Goal: Task Accomplishment & Management: Manage account settings

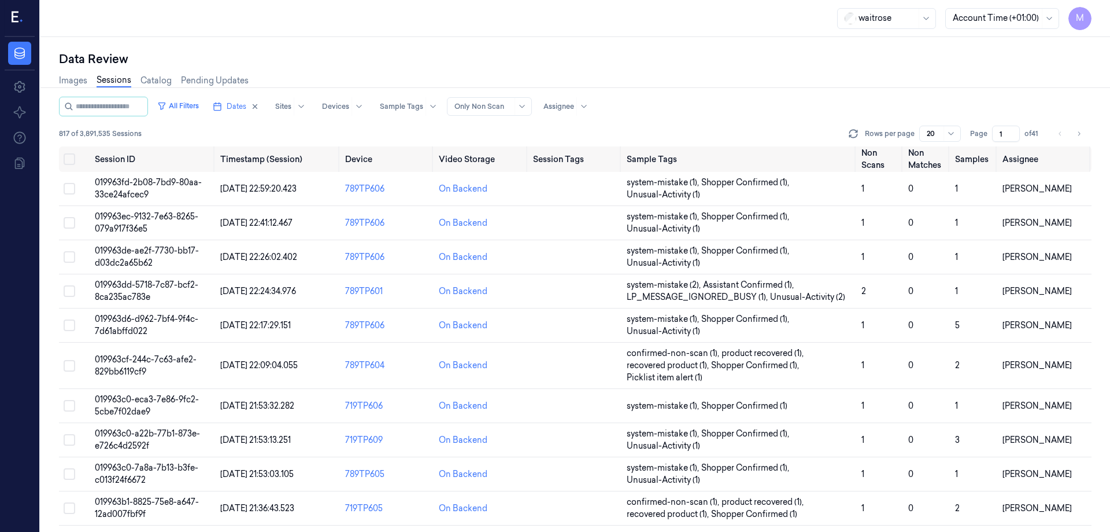
click at [997, 134] on input "1" at bounding box center [1006, 134] width 28 height 16
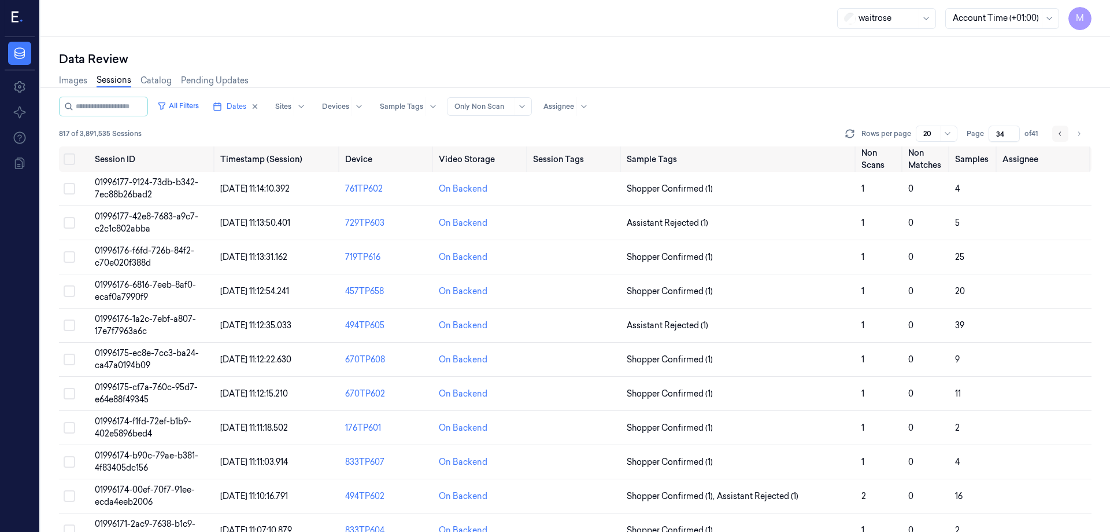
click at [1067, 132] on button "Go to previous page" at bounding box center [1061, 134] width 16 height 16
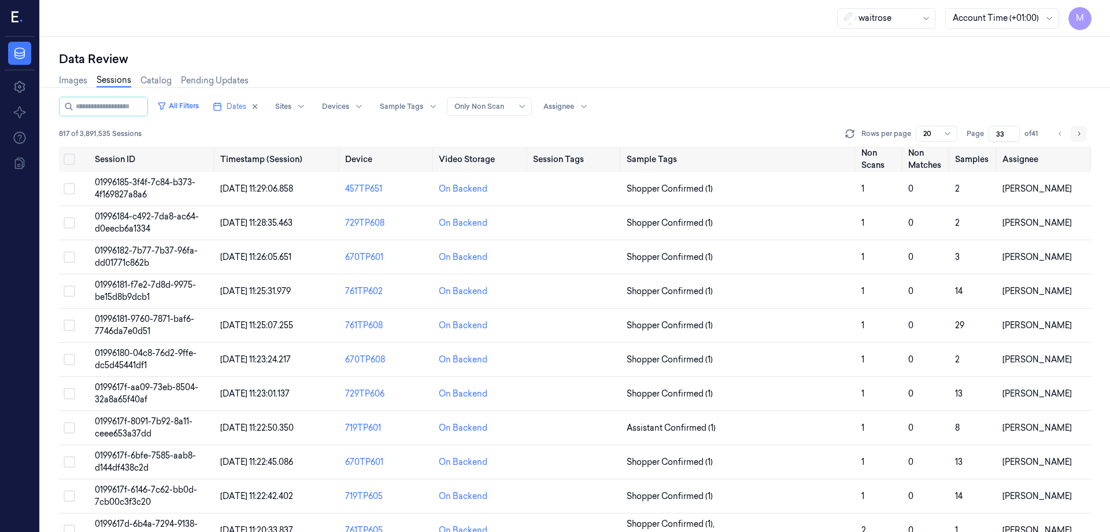
click at [1076, 129] on icon "Go to next page" at bounding box center [1079, 133] width 7 height 9
type input "34"
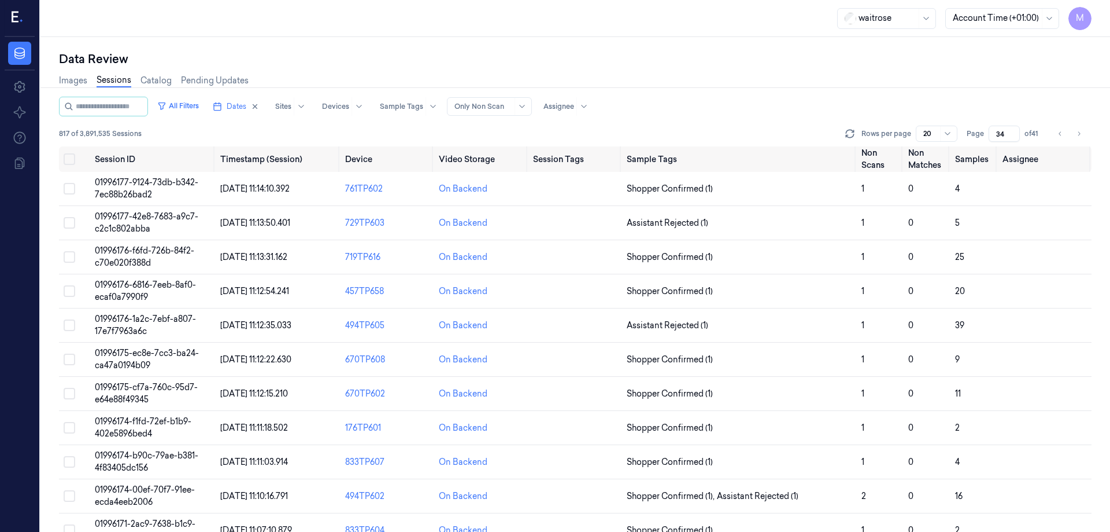
click at [1010, 90] on div "Images Sessions Catalog Pending Updates" at bounding box center [575, 81] width 1033 height 29
click at [73, 157] on button "Select all" at bounding box center [70, 159] width 12 height 12
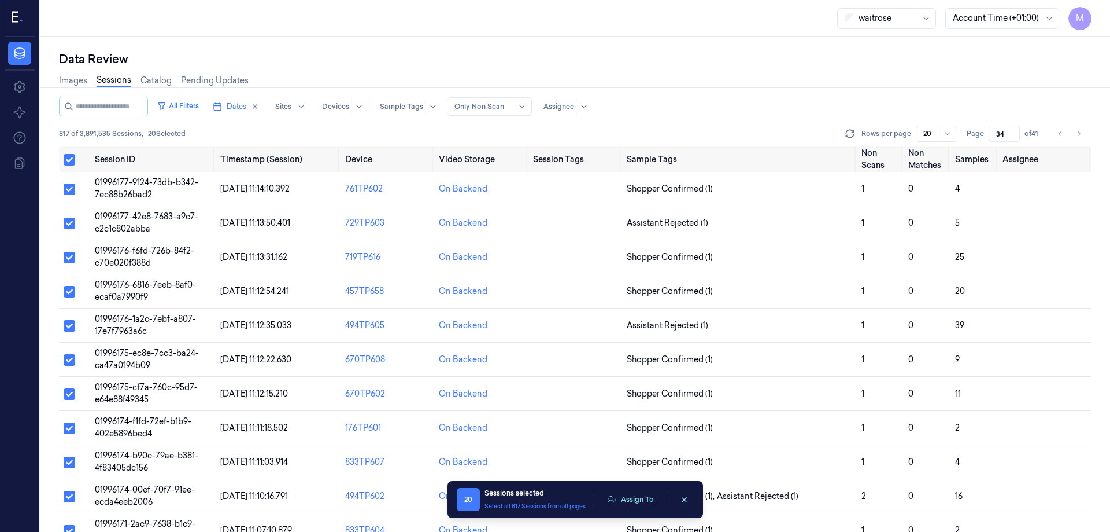
type button "on"
click at [646, 501] on button "Assign To" at bounding box center [630, 498] width 61 height 17
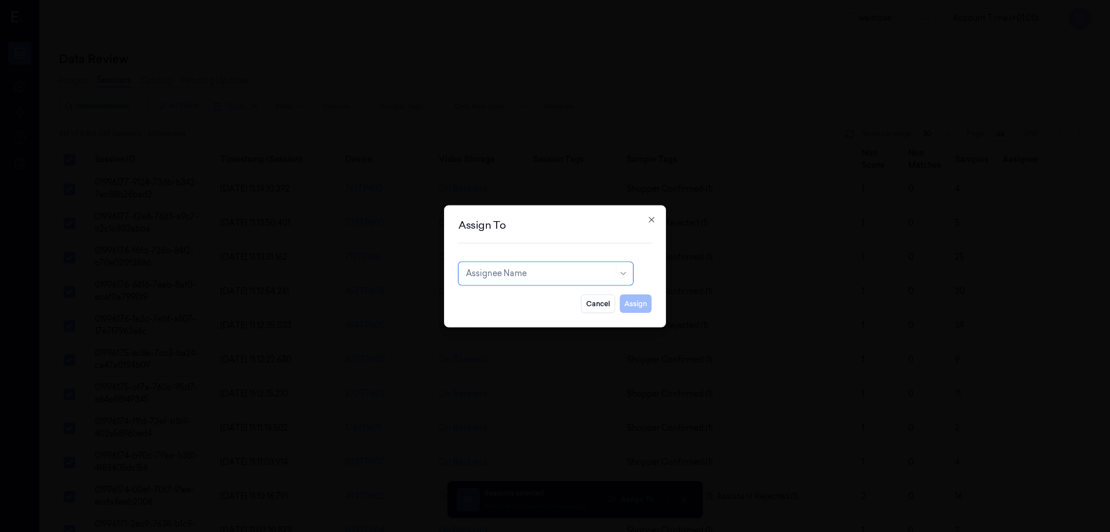
click at [540, 269] on div at bounding box center [539, 273] width 147 height 12
type input "co"
click at [532, 299] on div "compli balaji" at bounding box center [546, 299] width 160 height 12
click at [638, 304] on button "Assign" at bounding box center [636, 303] width 32 height 19
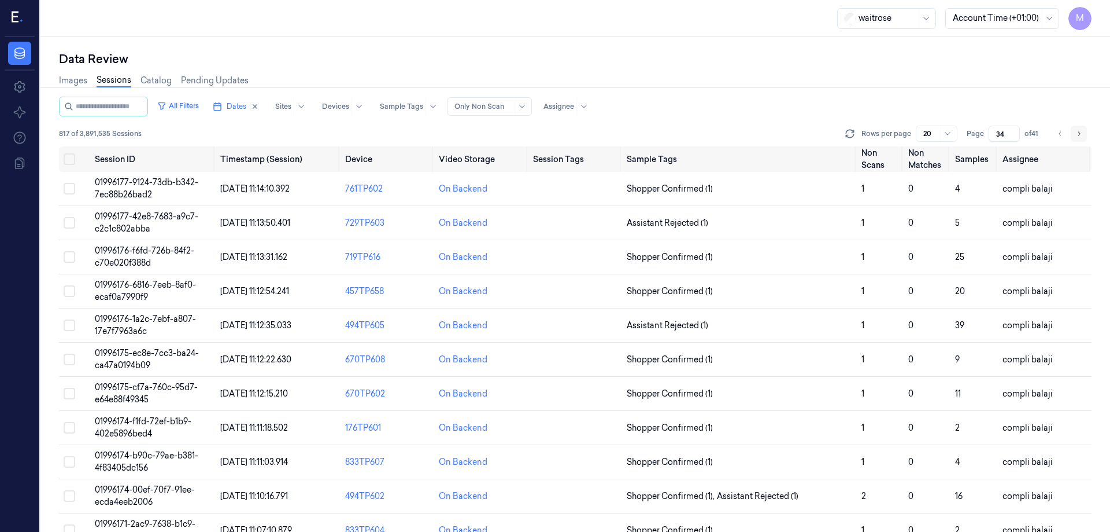
click at [1087, 139] on button "Go to next page" at bounding box center [1079, 134] width 16 height 16
type input "35"
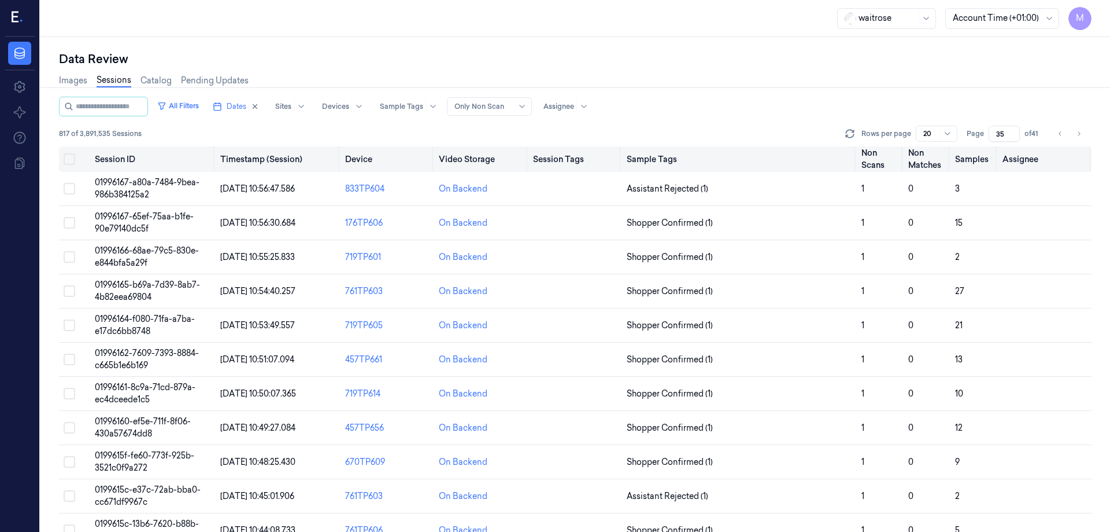
click at [72, 159] on button "on" at bounding box center [70, 159] width 12 height 12
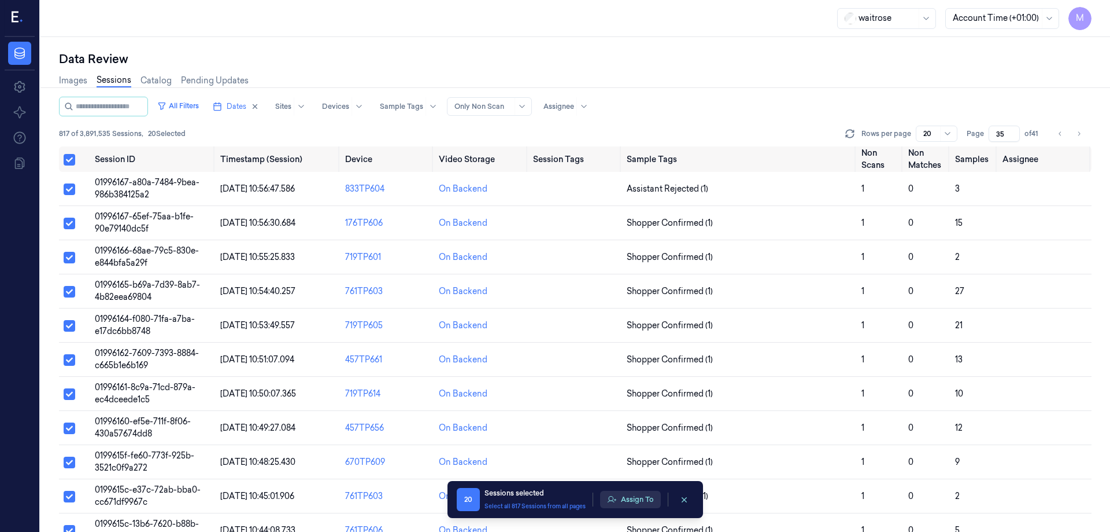
click at [630, 500] on button "Assign To" at bounding box center [630, 498] width 61 height 17
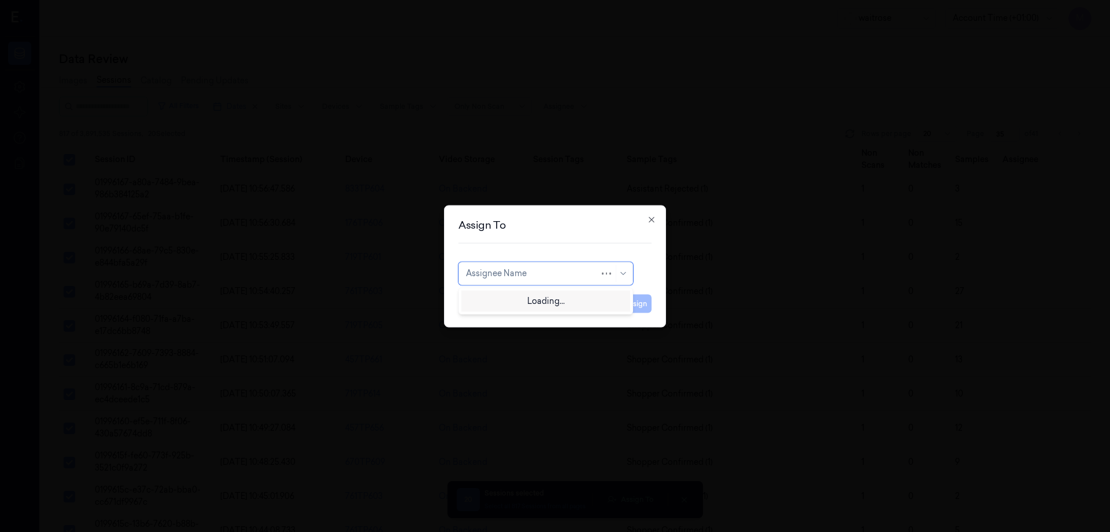
click at [567, 274] on div at bounding box center [533, 273] width 134 height 12
type input "ay"
click at [540, 293] on div "[PERSON_NAME]" at bounding box center [546, 299] width 169 height 19
click at [636, 301] on button "Assign" at bounding box center [636, 303] width 32 height 19
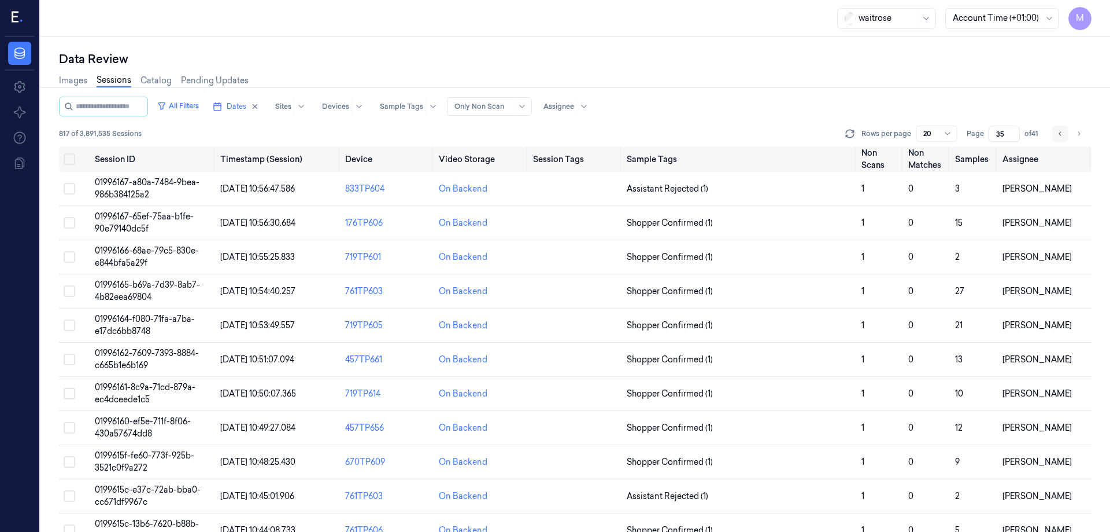
click at [1061, 134] on icon "Go to previous page" at bounding box center [1060, 133] width 7 height 9
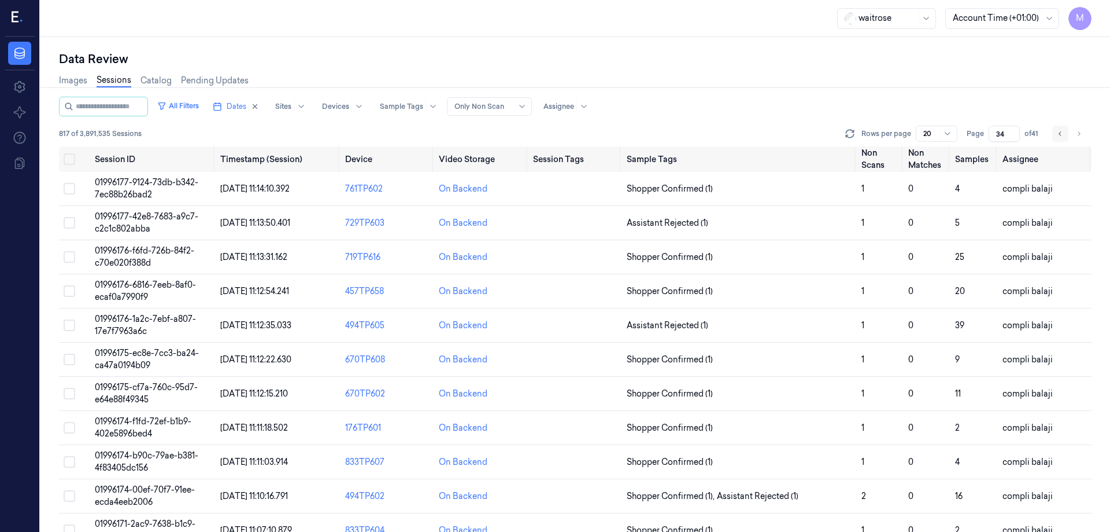
click at [1061, 134] on icon "Go to previous page" at bounding box center [1060, 133] width 7 height 9
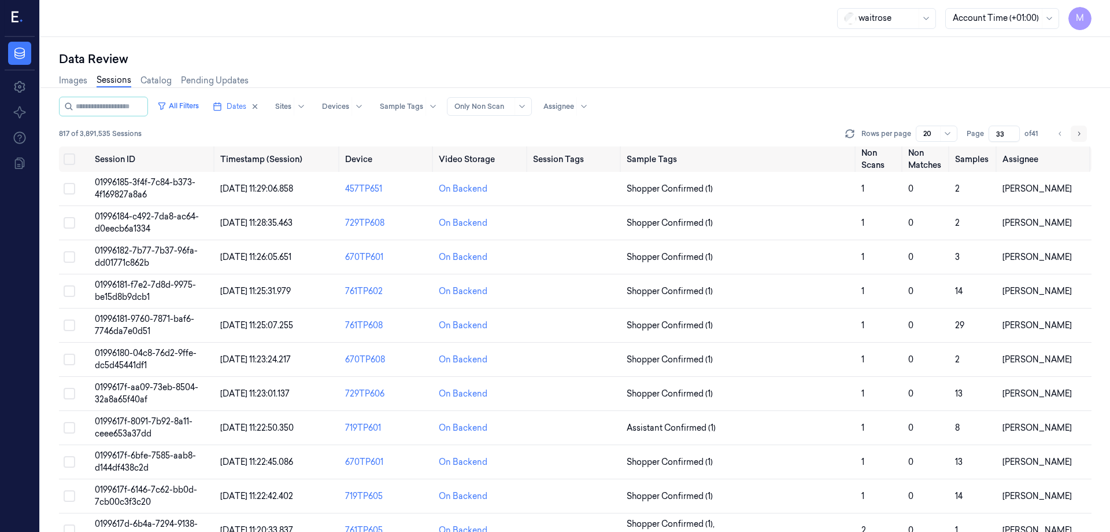
click at [1084, 132] on button "Go to next page" at bounding box center [1079, 134] width 16 height 16
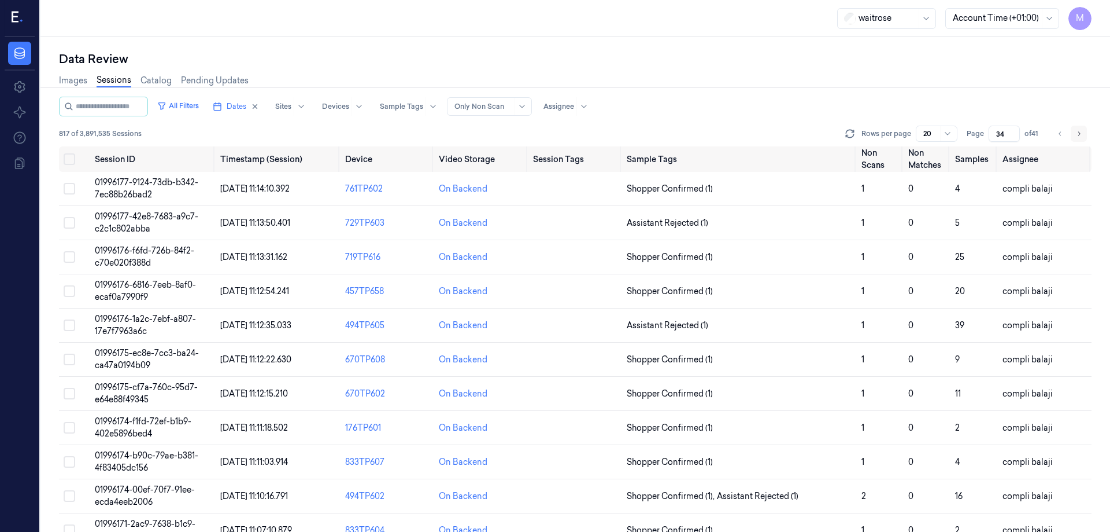
click at [1084, 132] on button "Go to next page" at bounding box center [1079, 134] width 16 height 16
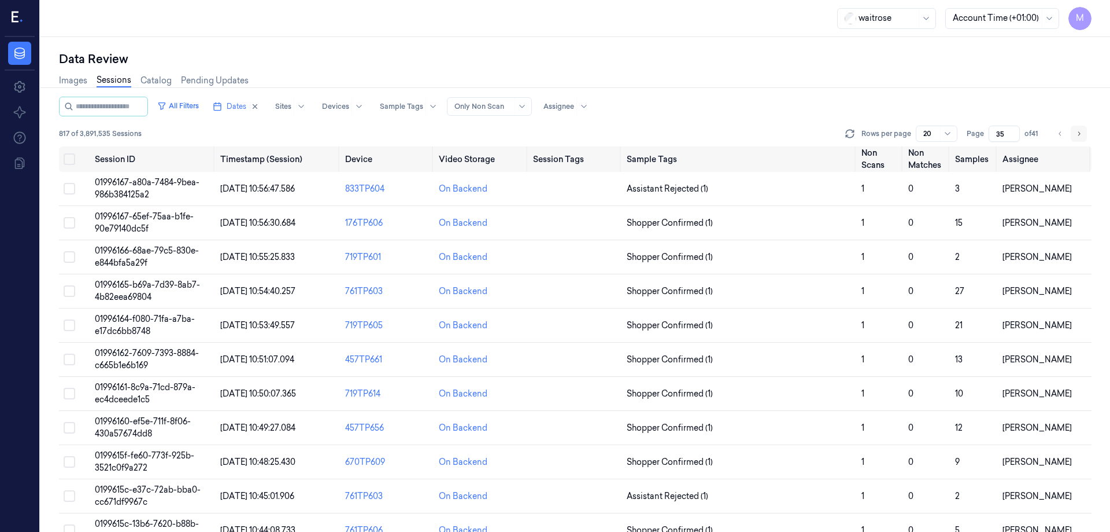
click at [1084, 132] on button "Go to next page" at bounding box center [1079, 134] width 16 height 16
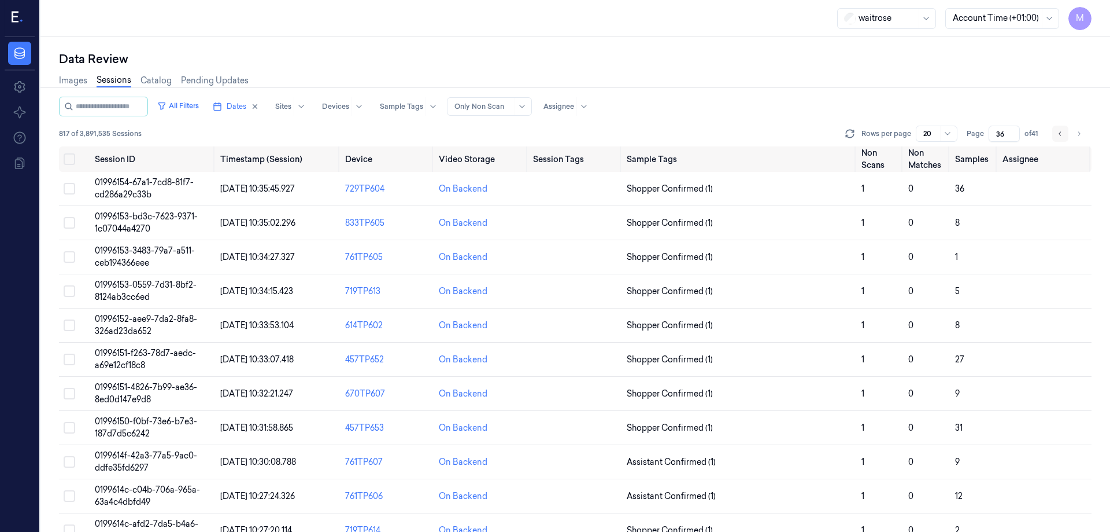
click at [1055, 137] on button "Go to previous page" at bounding box center [1061, 134] width 16 height 16
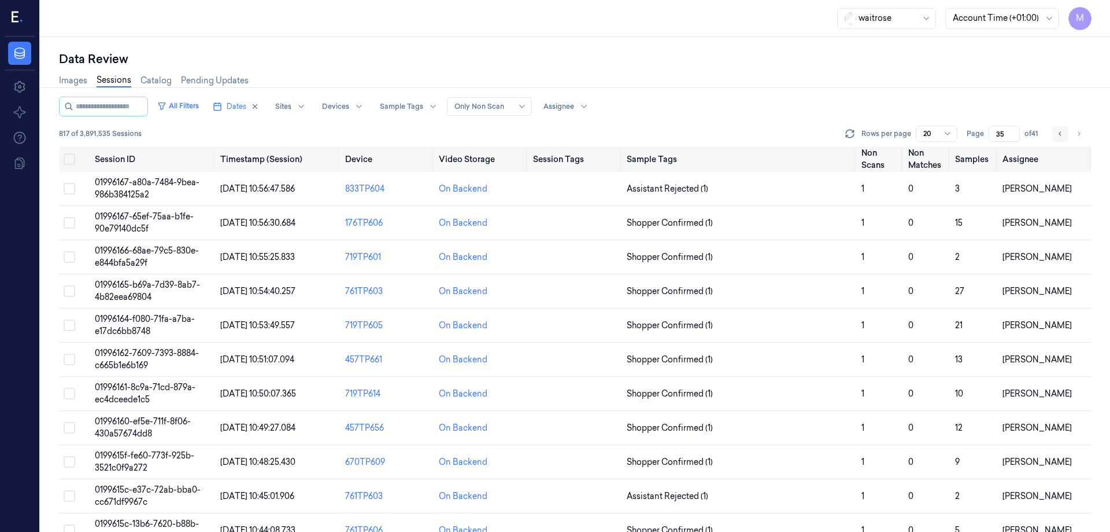
click at [1055, 137] on button "Go to previous page" at bounding box center [1061, 134] width 16 height 16
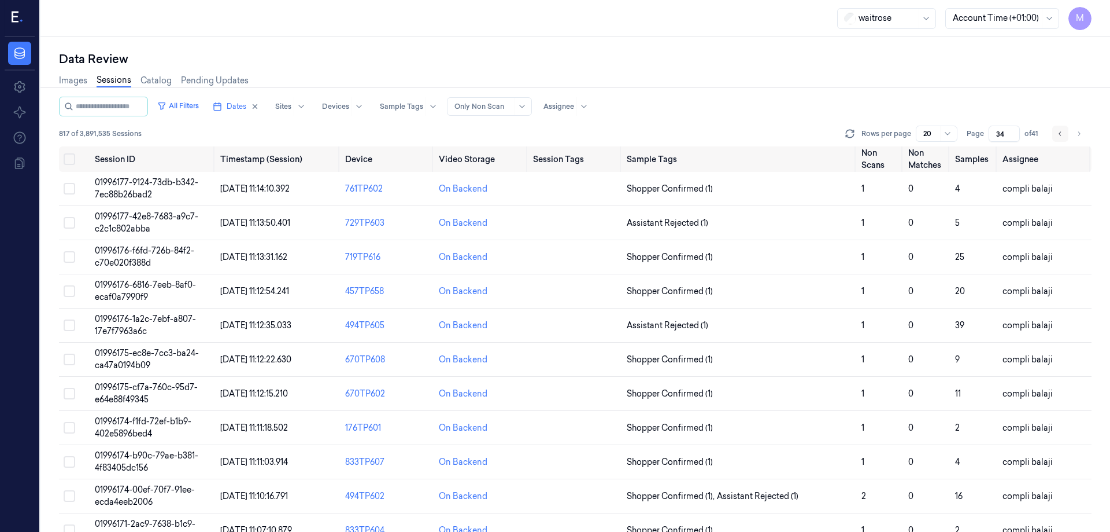
click at [1055, 137] on button "Go to previous page" at bounding box center [1061, 134] width 16 height 16
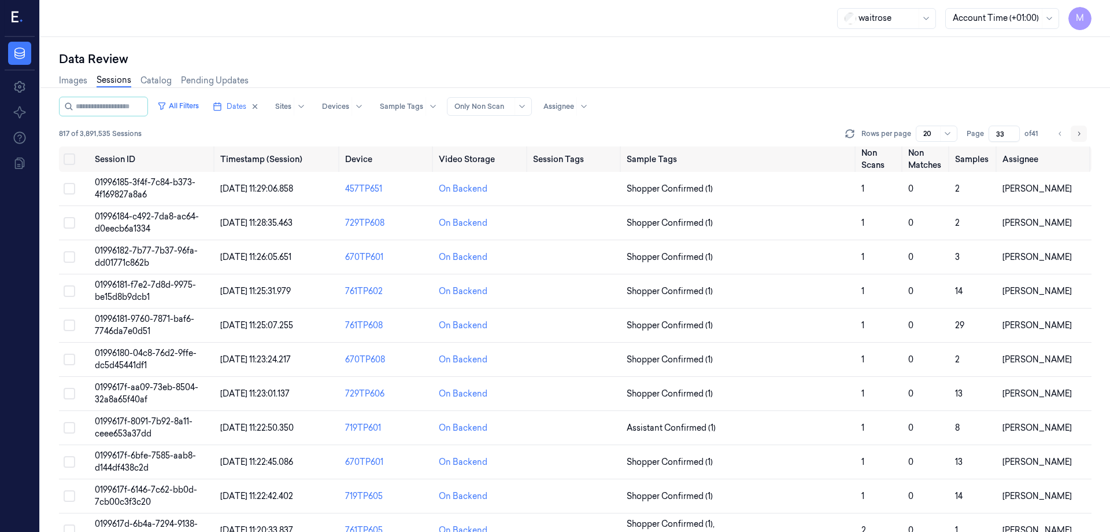
click at [1077, 134] on icon "Go to next page" at bounding box center [1079, 133] width 7 height 9
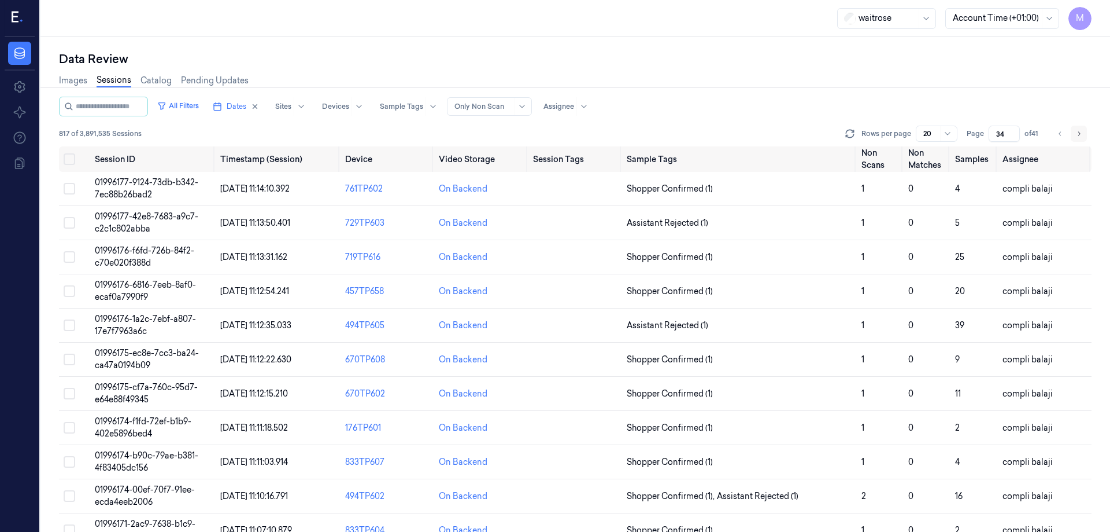
click at [1077, 134] on icon "Go to next page" at bounding box center [1079, 133] width 7 height 9
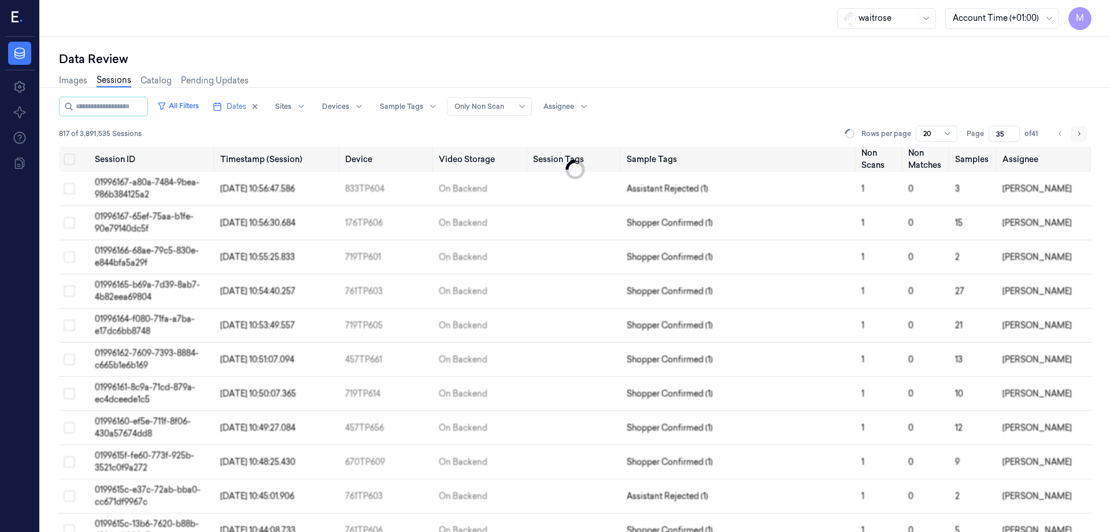
click at [1077, 134] on icon "Go to next page" at bounding box center [1079, 133] width 7 height 9
type input "36"
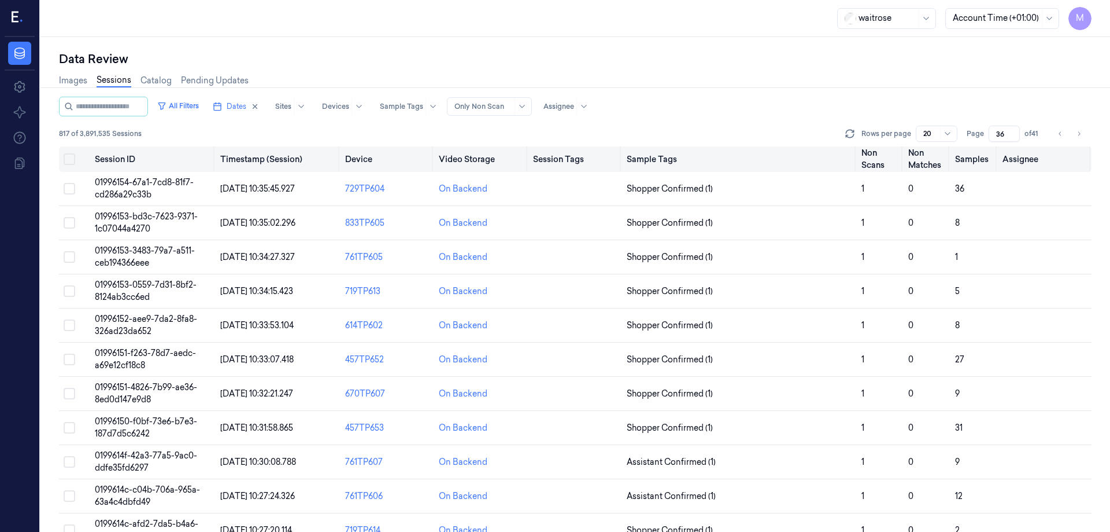
click at [75, 159] on button "on" at bounding box center [70, 159] width 12 height 12
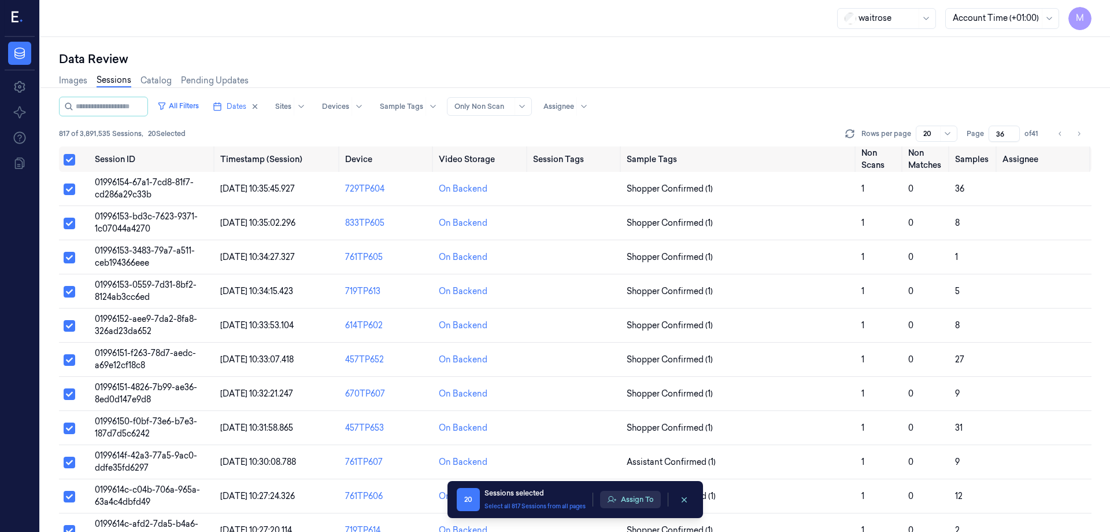
click at [644, 504] on button "Assign To" at bounding box center [630, 498] width 61 height 17
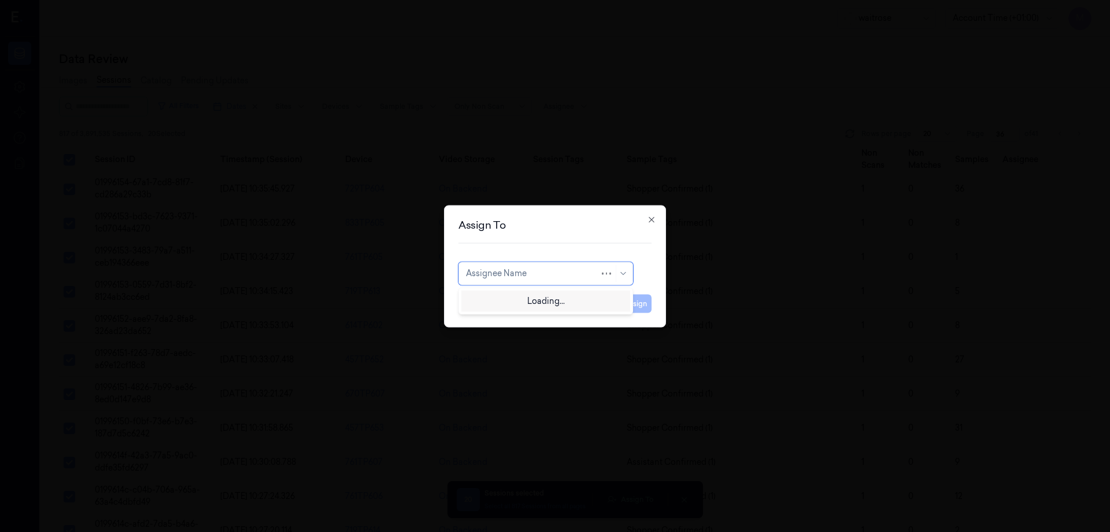
click at [515, 275] on div at bounding box center [533, 273] width 134 height 12
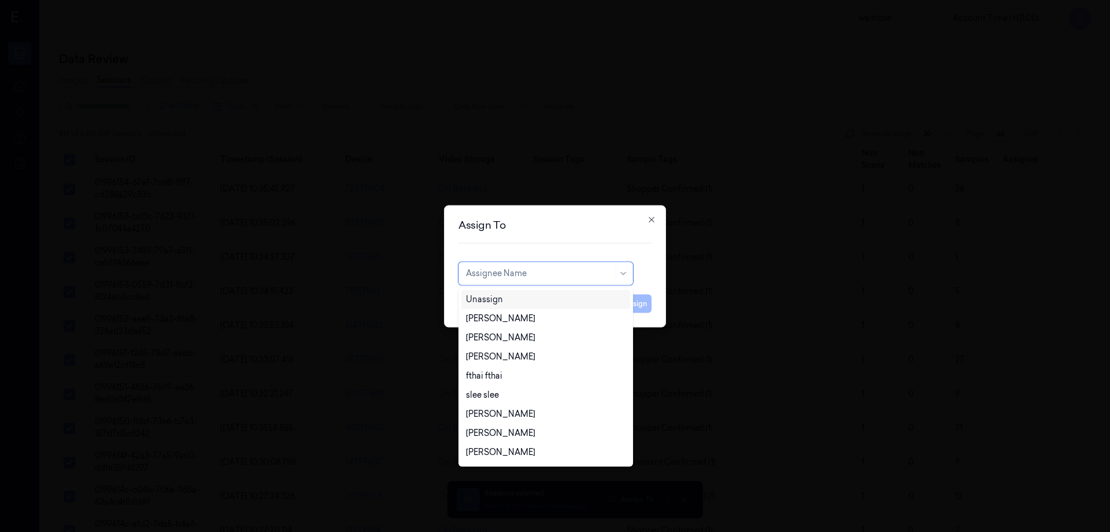
type input "t"
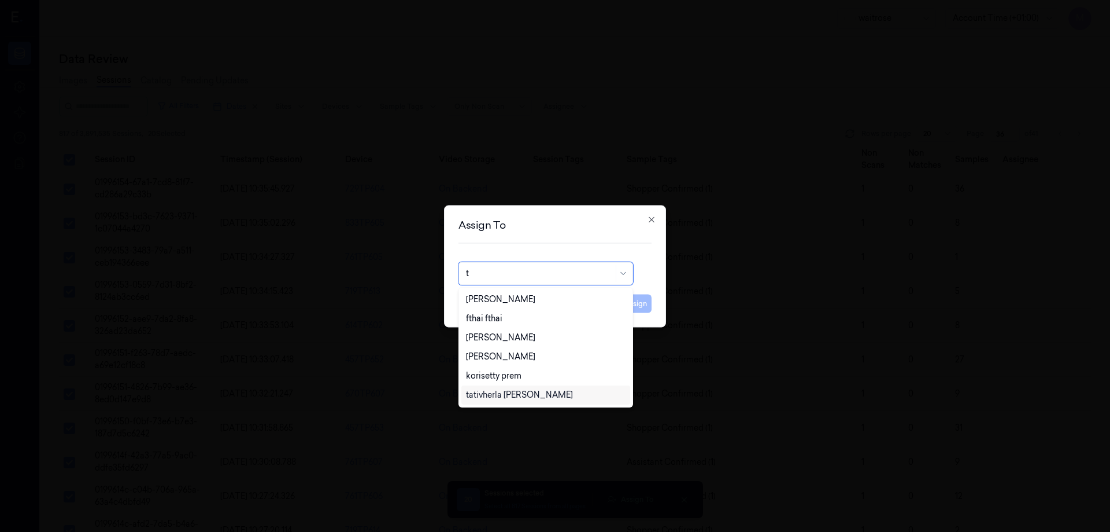
click at [513, 400] on div "tativherla [PERSON_NAME]" at bounding box center [519, 395] width 107 height 12
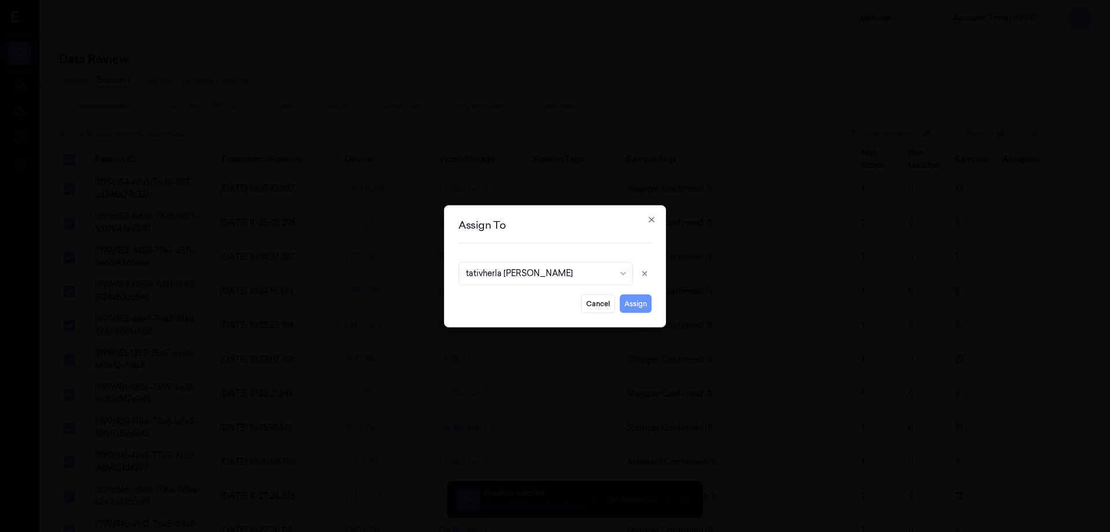
click at [638, 303] on button "Assign" at bounding box center [636, 303] width 32 height 19
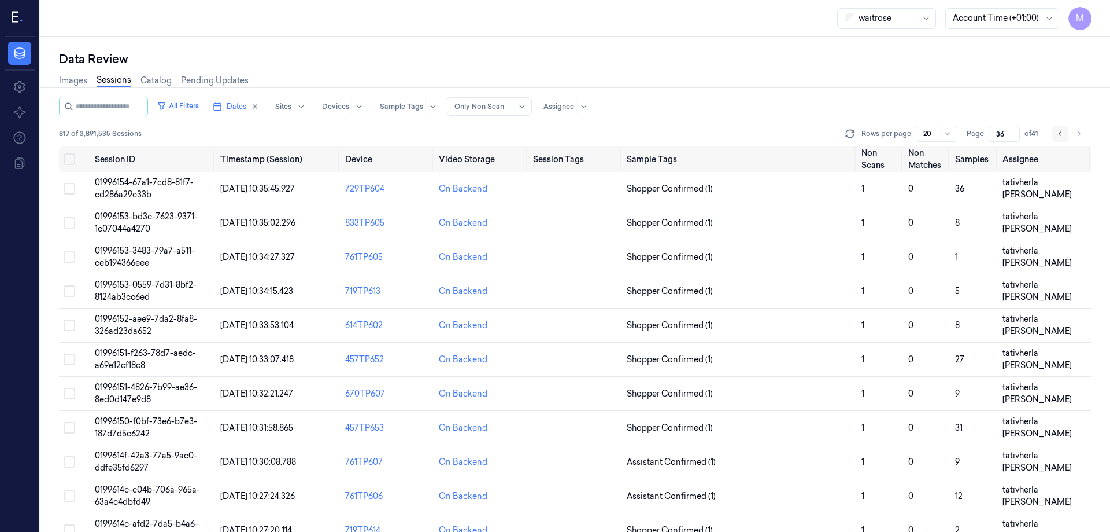
click at [1061, 139] on button "Go to previous page" at bounding box center [1061, 134] width 16 height 16
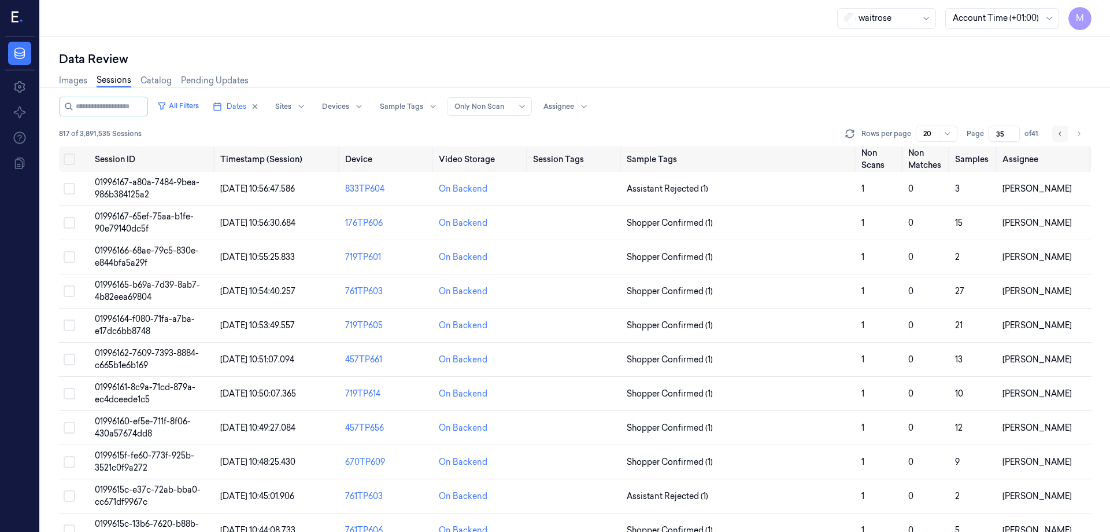
click at [1061, 139] on button "Go to previous page" at bounding box center [1061, 134] width 16 height 16
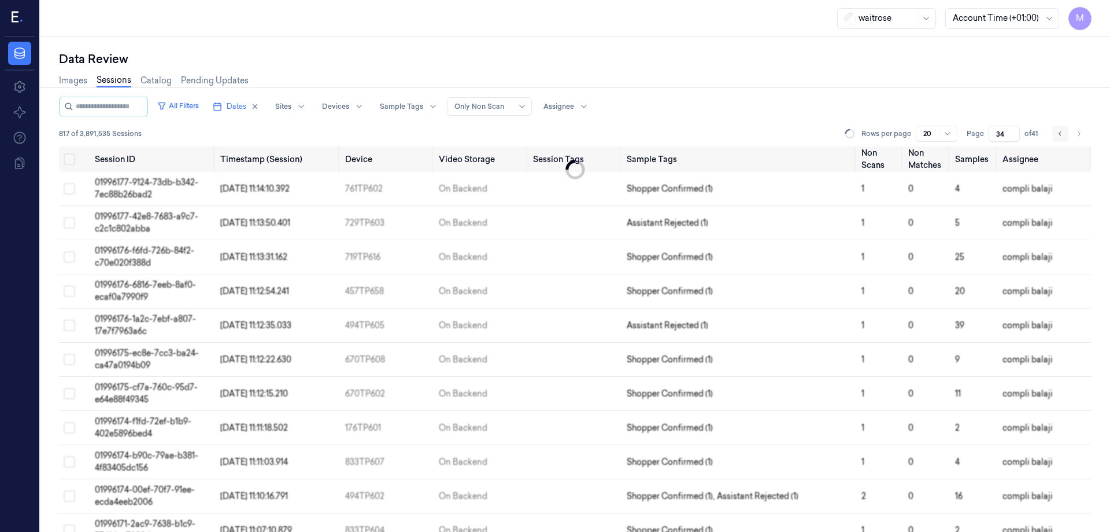
click at [1061, 139] on button "Go to previous page" at bounding box center [1061, 134] width 16 height 16
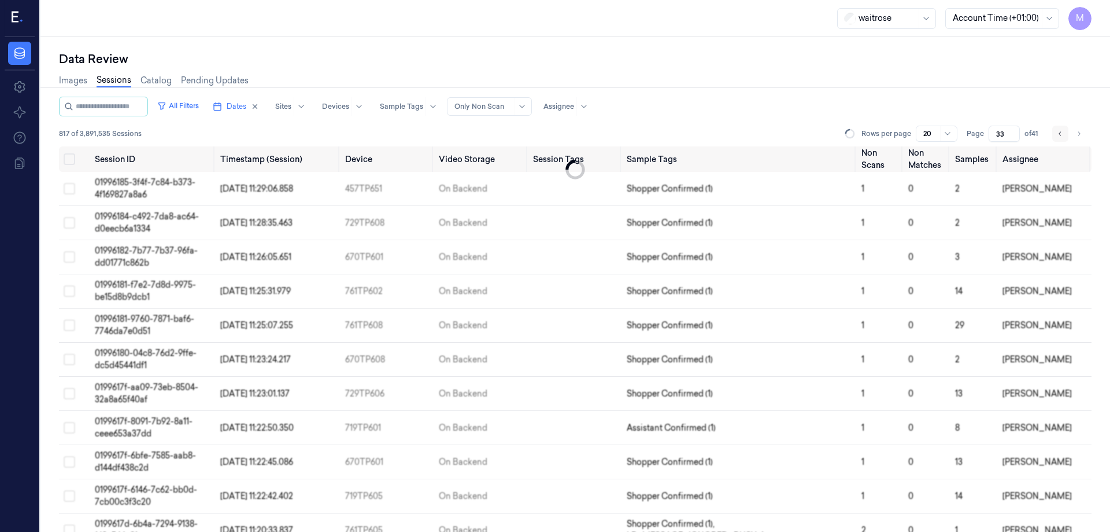
click at [1061, 139] on button "Go to previous page" at bounding box center [1061, 134] width 16 height 16
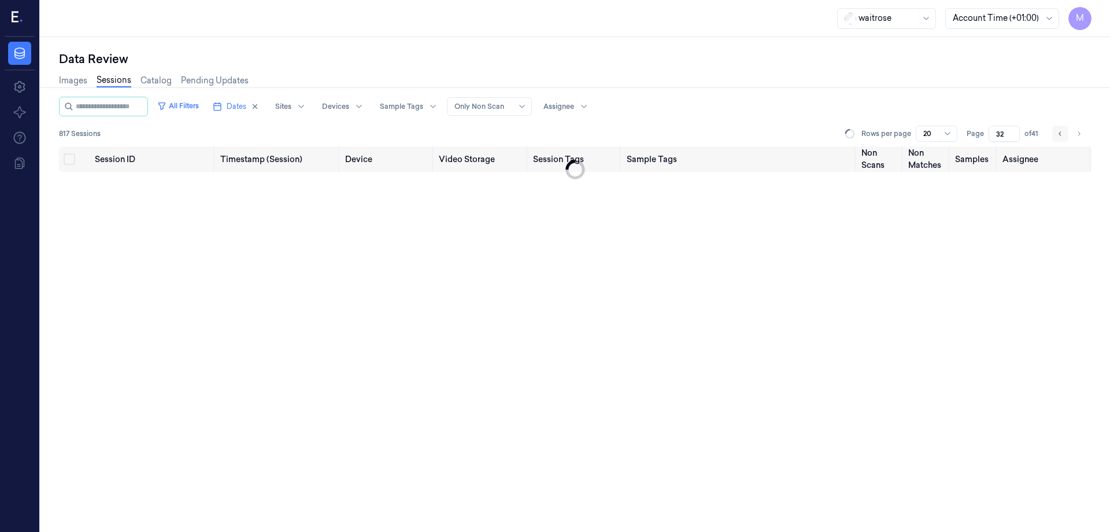
click at [1061, 139] on button "Go to previous page" at bounding box center [1061, 134] width 16 height 16
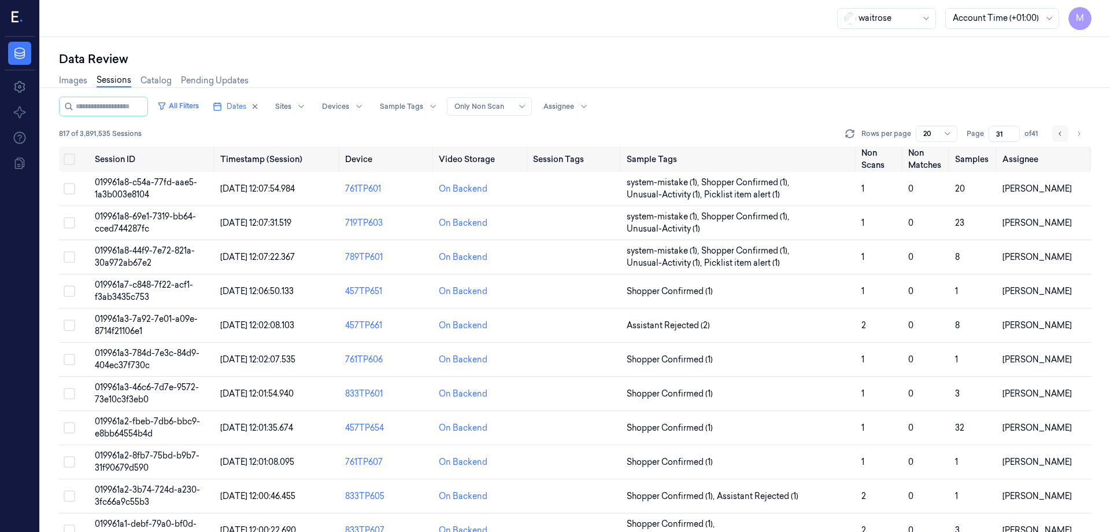
click at [1061, 139] on button "Go to previous page" at bounding box center [1061, 134] width 16 height 16
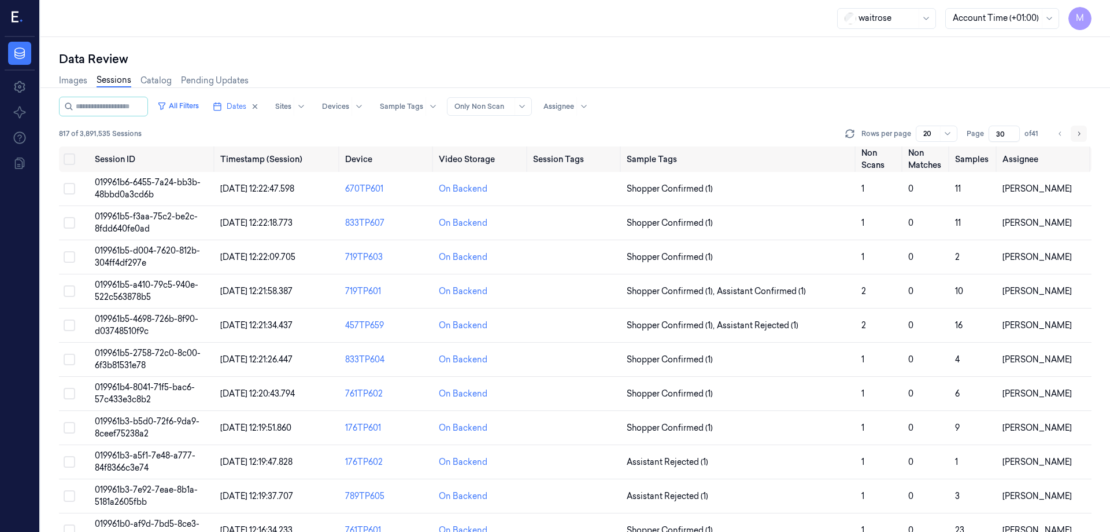
click at [1079, 139] on button "Go to next page" at bounding box center [1079, 134] width 16 height 16
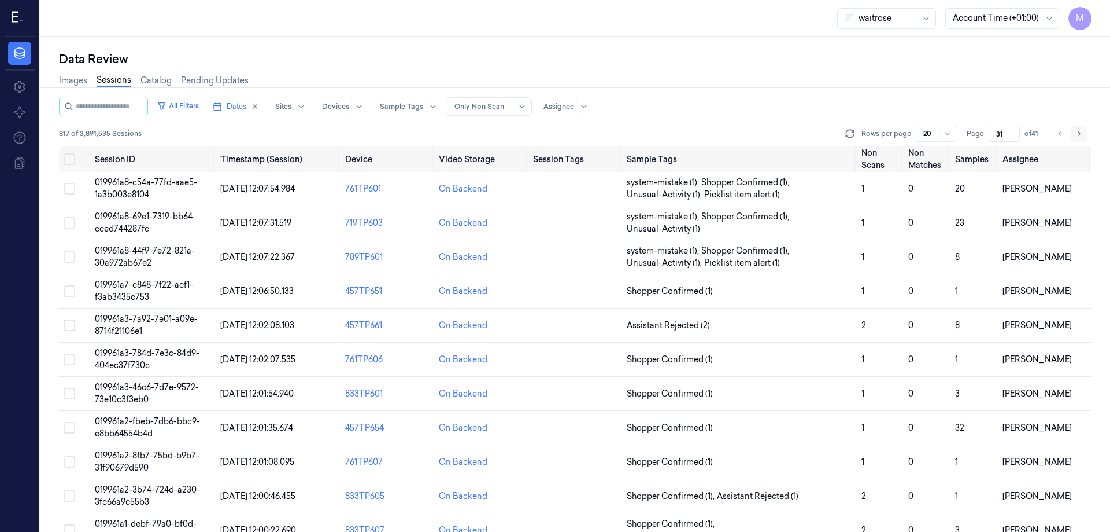
click at [1079, 139] on button "Go to next page" at bounding box center [1079, 134] width 16 height 16
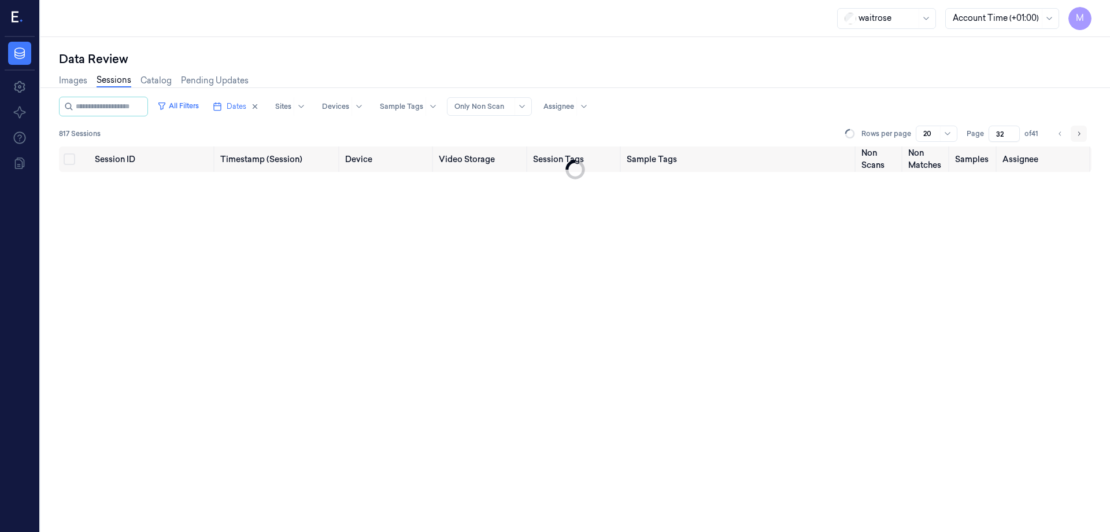
click at [1079, 139] on button "Go to next page" at bounding box center [1079, 134] width 16 height 16
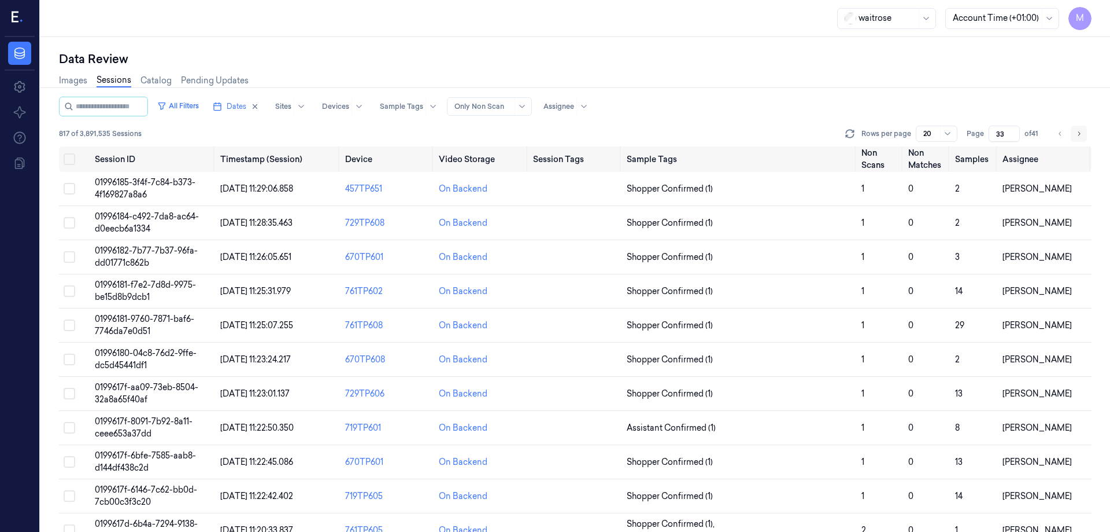
click at [1079, 139] on button "Go to next page" at bounding box center [1079, 134] width 16 height 16
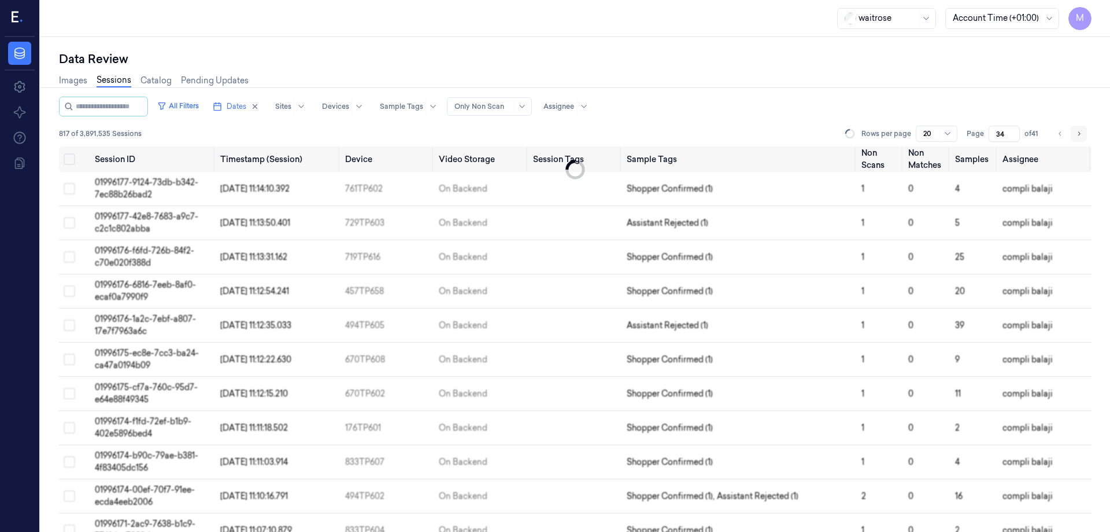
click at [1079, 139] on button "Go to next page" at bounding box center [1079, 134] width 16 height 16
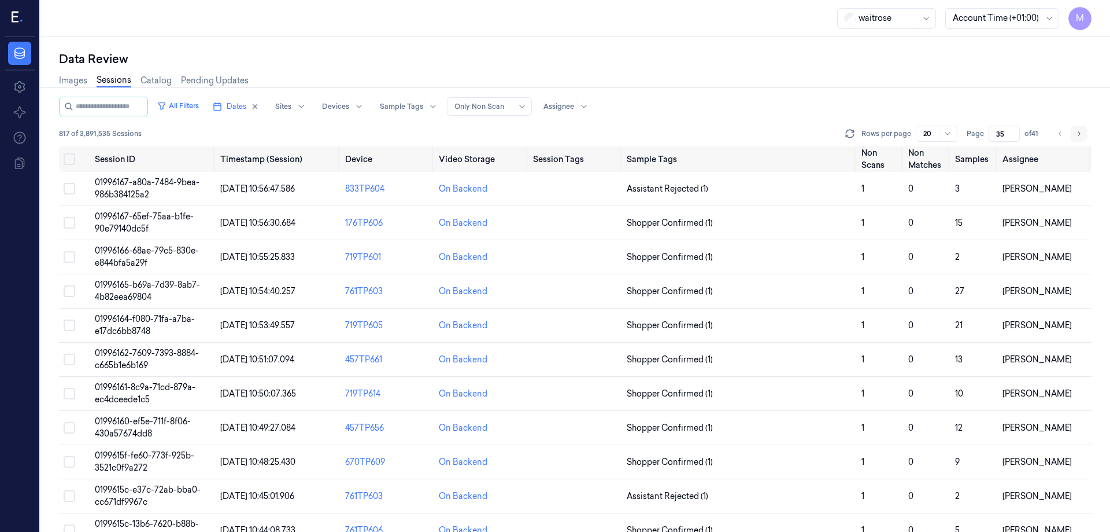
click at [1079, 139] on button "Go to next page" at bounding box center [1079, 134] width 16 height 16
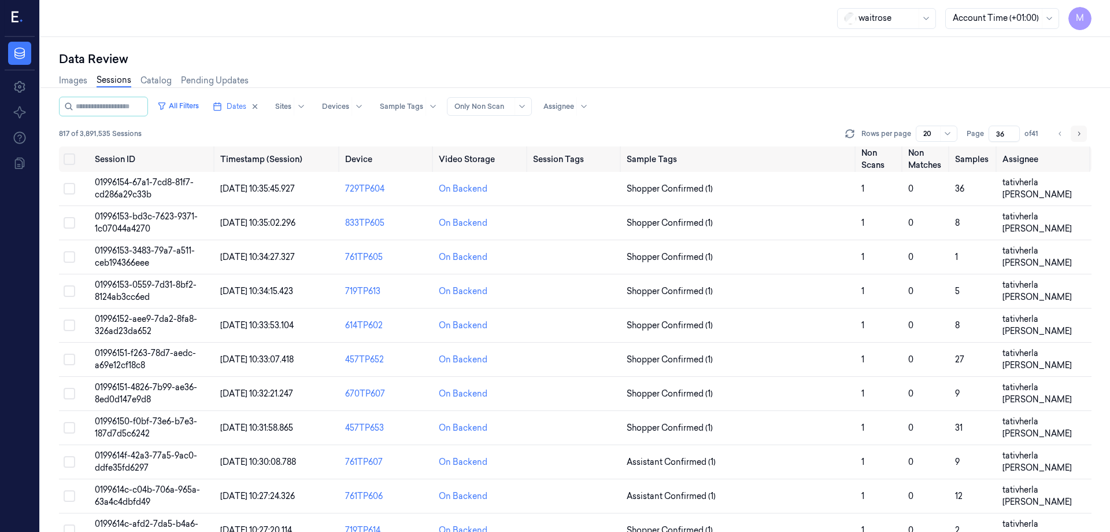
click at [1079, 139] on button "Go to next page" at bounding box center [1079, 134] width 16 height 16
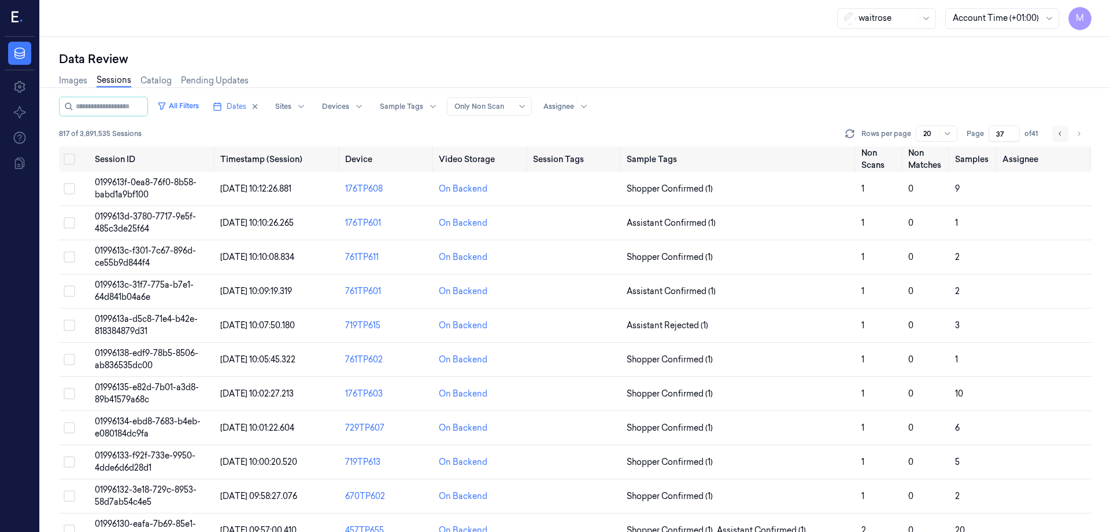
click at [1057, 136] on button "Go to previous page" at bounding box center [1061, 134] width 16 height 16
type input "36"
